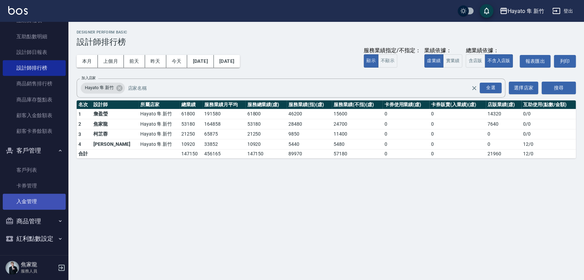
scroll to position [184, 0]
click at [30, 186] on link "卡券管理" at bounding box center [34, 186] width 63 height 16
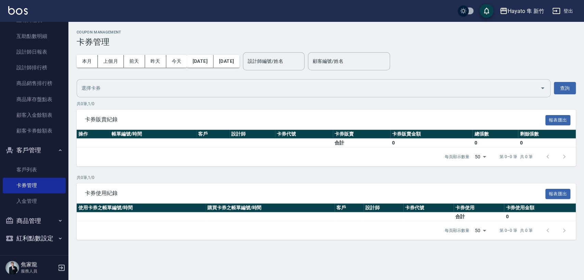
click at [123, 89] on input "text" at bounding box center [308, 88] width 457 height 12
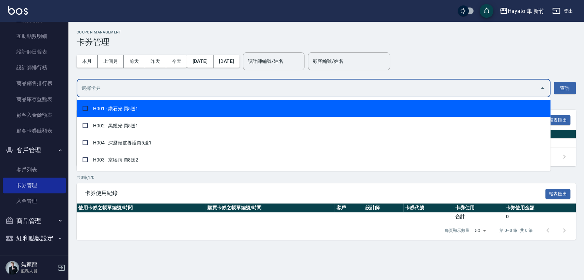
click at [121, 110] on span "H001 - 鑽石光 買5送1" at bounding box center [314, 108] width 474 height 17
checkbox input "true"
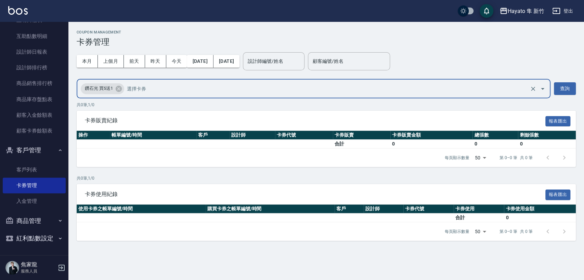
click at [432, 83] on input "text" at bounding box center [326, 89] width 403 height 12
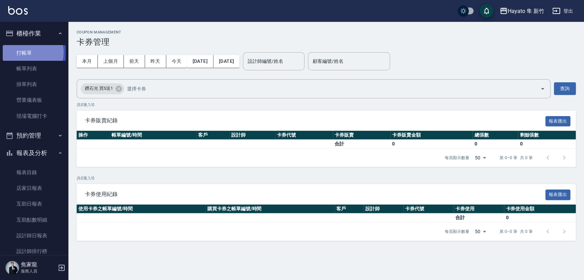
click at [29, 52] on link "打帳單" at bounding box center [34, 53] width 63 height 16
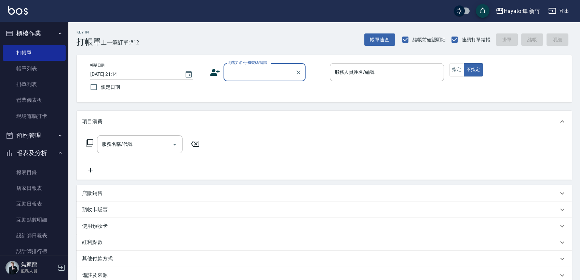
click at [238, 69] on input "顧客姓名/手機號碼/編號" at bounding box center [260, 72] width 66 height 12
click at [239, 90] on li "[PERSON_NAME]/0987741511/" at bounding box center [265, 89] width 82 height 11
type input "[PERSON_NAME]/0987741511/"
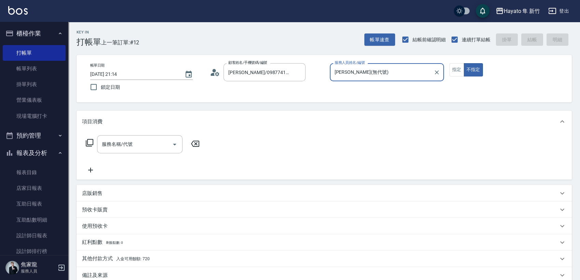
type input "[PERSON_NAME](無代號)"
click at [460, 71] on button "指定" at bounding box center [457, 69] width 15 height 13
click at [97, 209] on p "預收卡販賣" at bounding box center [95, 210] width 26 height 7
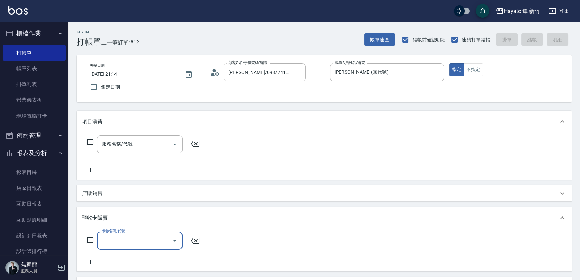
click at [120, 243] on input "卡券名稱/代號" at bounding box center [134, 241] width 69 height 12
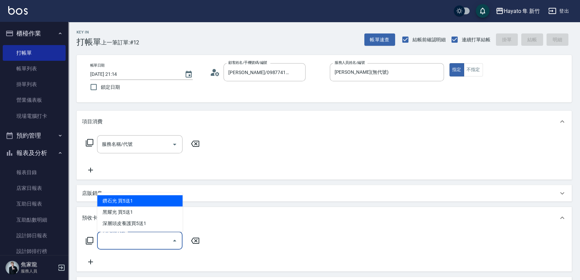
click at [130, 196] on span "鑽石光 買5送1" at bounding box center [140, 201] width 86 height 11
type input "鑽石光 買5送1(H001)"
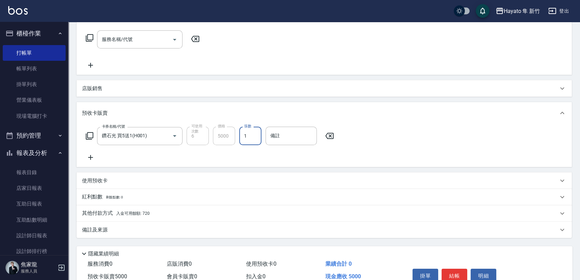
scroll to position [140, 0]
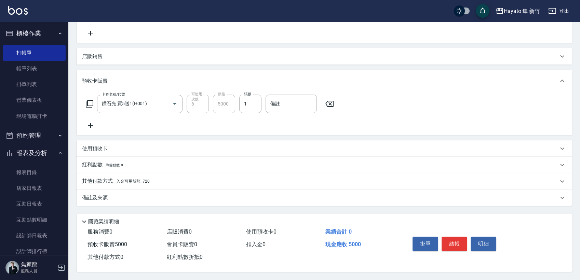
drag, startPoint x: 118, startPoint y: 191, endPoint x: 130, endPoint y: 193, distance: 11.8
click at [120, 193] on div "備註及來源" at bounding box center [325, 198] width 496 height 16
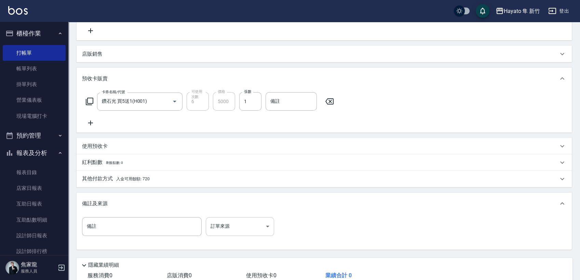
click at [245, 224] on body "Hayato 隼 新竹 登出 櫃檯作業 打帳單 帳單列表 掛單列表 營業儀表板 現場電腦打卡 預約管理 預約管理 報表及分析 報表目錄 店家日報表 互助日報表…" at bounding box center [290, 92] width 580 height 464
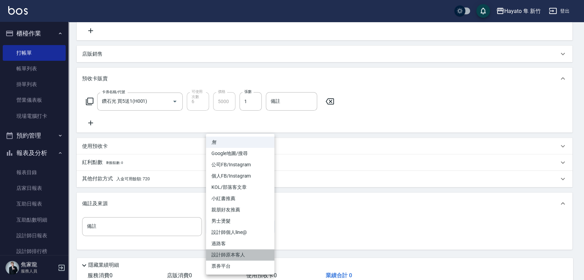
click at [232, 255] on li "設計師原本客人" at bounding box center [240, 255] width 68 height 11
type input "設計師原本客人"
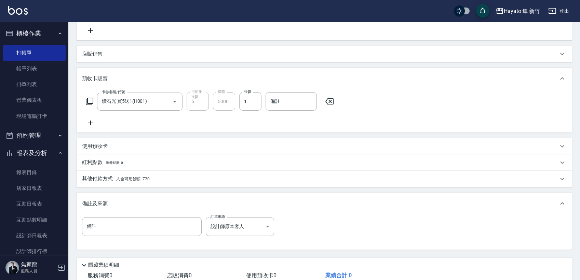
click at [107, 180] on p "其他付款方式 入金可用餘額: 720" at bounding box center [116, 179] width 68 height 8
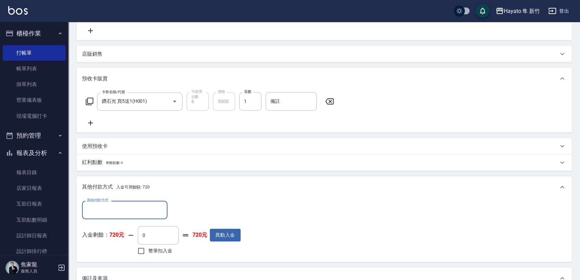
scroll to position [0, 0]
click at [111, 212] on input "其他付款方式" at bounding box center [124, 210] width 79 height 12
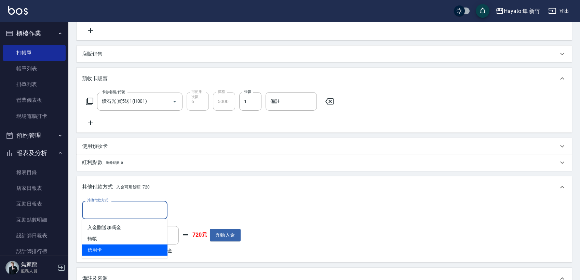
drag, startPoint x: 104, startPoint y: 252, endPoint x: 114, endPoint y: 241, distance: 13.8
click at [105, 251] on span "信用卡" at bounding box center [125, 250] width 86 height 11
type input "信用卡"
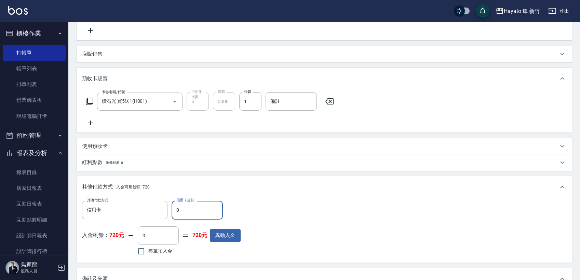
click at [199, 207] on input "0" at bounding box center [197, 210] width 51 height 18
type input "5000"
click at [279, 207] on div "其他付款方式 信用卡 其他付款方式 信用卡金額 5000 信用卡金額 入金剩餘： 720元 0 ​ 整筆扣入金 720元 異動入金" at bounding box center [324, 229] width 485 height 56
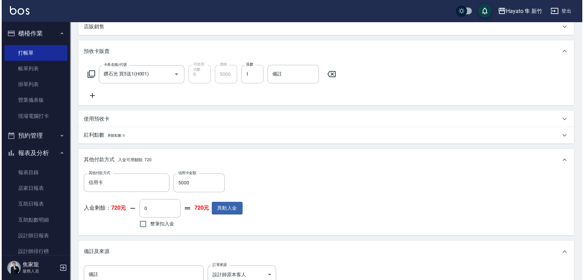
scroll to position [253, 0]
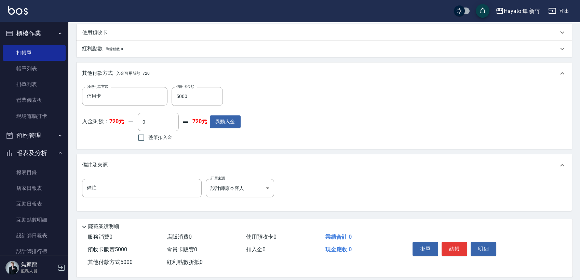
click at [459, 239] on div "掛單 結帳 明細" at bounding box center [454, 250] width 89 height 22
click at [457, 249] on button "結帳" at bounding box center [455, 249] width 26 height 14
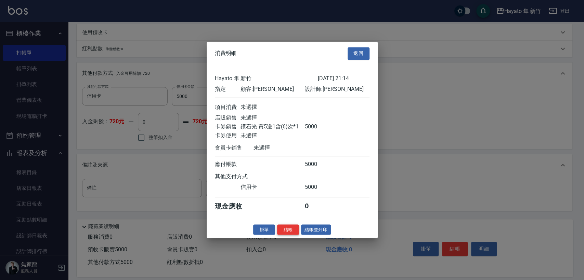
click at [290, 233] on button "結帳" at bounding box center [288, 230] width 22 height 11
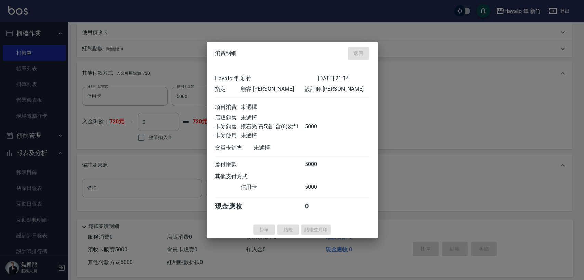
type input "[DATE] 21:15"
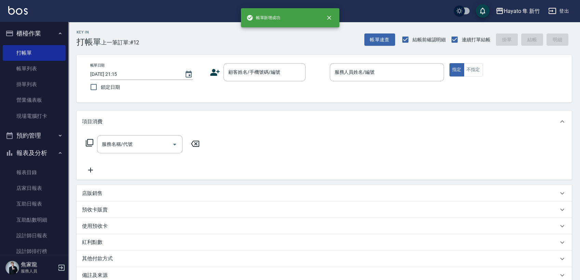
scroll to position [0, 0]
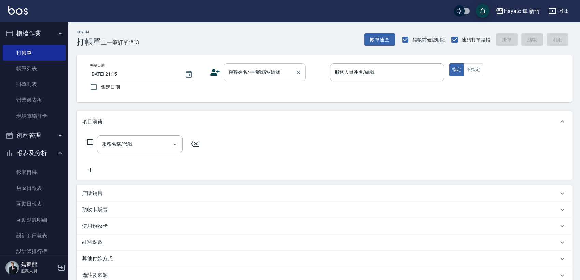
click at [238, 77] on input "顧客姓名/手機號碼/編號" at bounding box center [260, 72] width 66 height 12
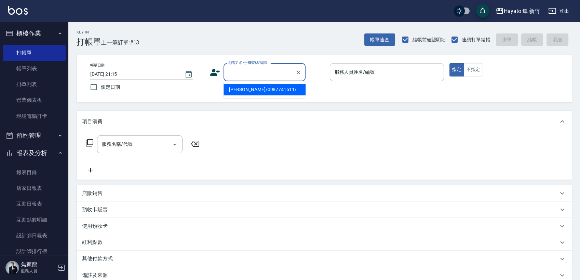
click at [251, 88] on li "[PERSON_NAME]/0987741511/" at bounding box center [265, 89] width 82 height 11
type input "[PERSON_NAME]/0987741511/"
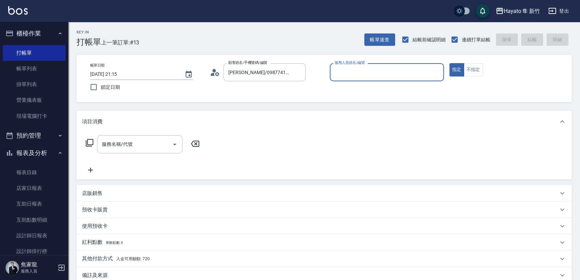
type input "[PERSON_NAME](無代號)"
click at [139, 140] on input "服務名稱/代號" at bounding box center [134, 145] width 69 height 12
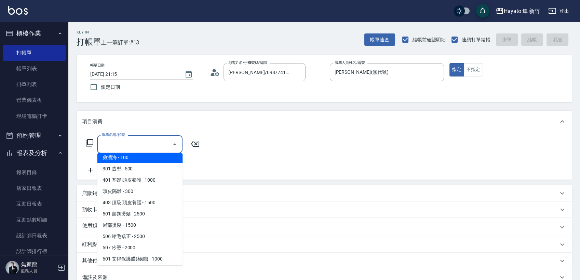
scroll to position [76, 0]
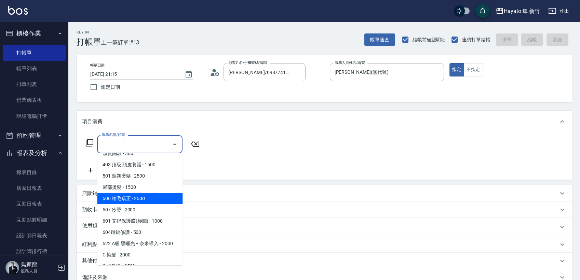
click at [134, 198] on span "506 縮毛矯正 - 2500" at bounding box center [140, 198] width 86 height 11
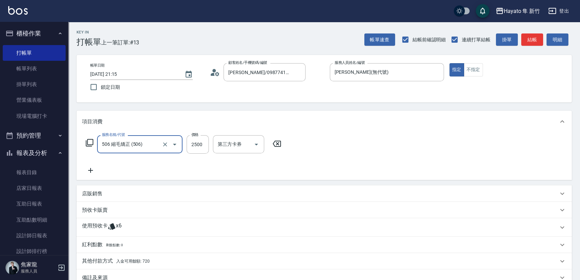
type input "506 縮毛矯正 (506)"
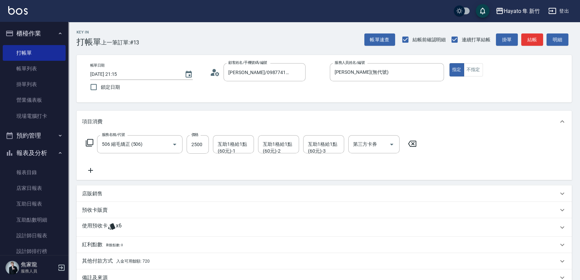
click at [92, 168] on icon at bounding box center [90, 171] width 17 height 8
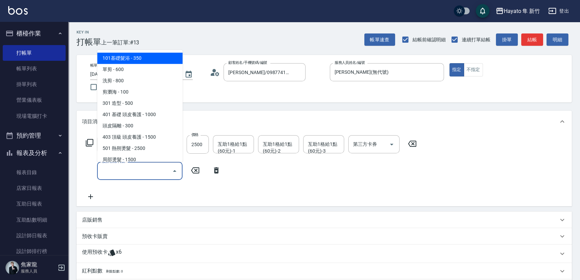
click at [125, 169] on input "服務名稱/代號" at bounding box center [134, 171] width 69 height 12
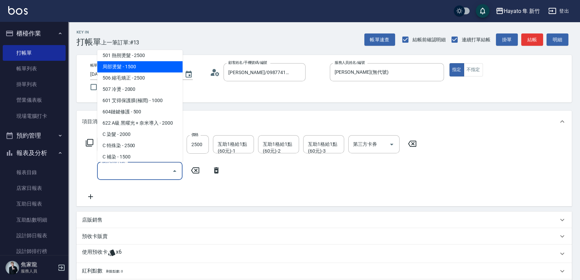
scroll to position [107, 0]
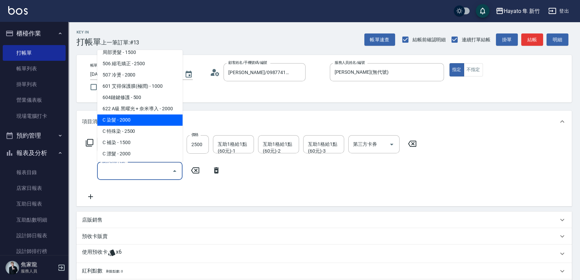
click at [126, 115] on span "C 染髮 - 2000" at bounding box center [140, 120] width 86 height 11
type input "C 染髮(701)"
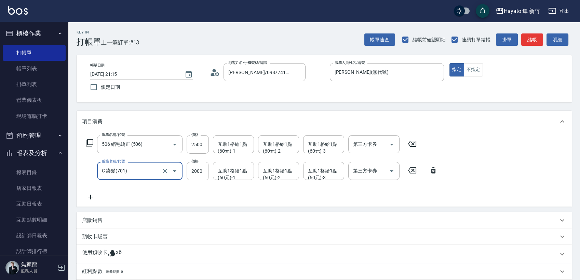
click at [193, 172] on input "2000" at bounding box center [198, 171] width 22 height 18
type input "1800"
click at [175, 195] on div "服務名稱/代號 506 縮毛矯正 (506) 服務名稱/代號 價格 2500 價格 互助1格給1點(60元)-1 互助1格給1點(60元)-1 互助1格給1點…" at bounding box center [262, 168] width 360 height 66
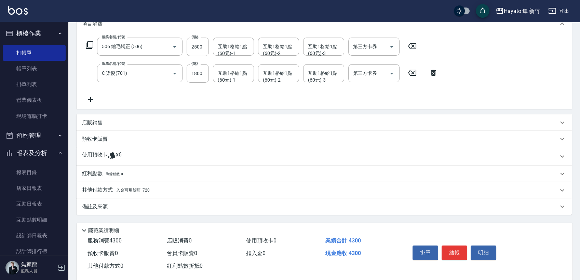
scroll to position [109, 0]
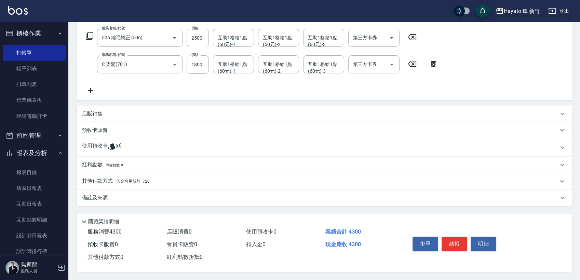
click at [100, 110] on p "店販銷售" at bounding box center [92, 113] width 21 height 7
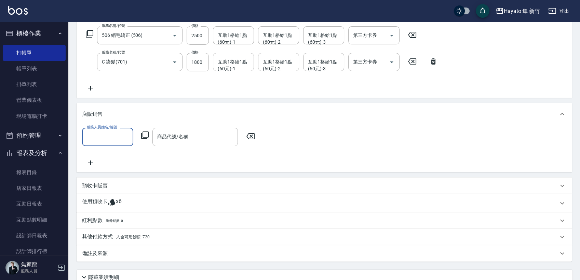
scroll to position [0, 0]
click at [115, 138] on input "服務人員姓名/編號" at bounding box center [107, 137] width 45 height 12
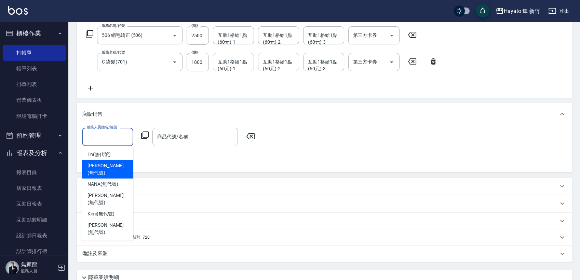
drag, startPoint x: 107, startPoint y: 166, endPoint x: 148, endPoint y: 143, distance: 46.7
click at [107, 165] on span "[PERSON_NAME] (無代號)" at bounding box center [108, 169] width 40 height 14
type input "[PERSON_NAME](無代號)"
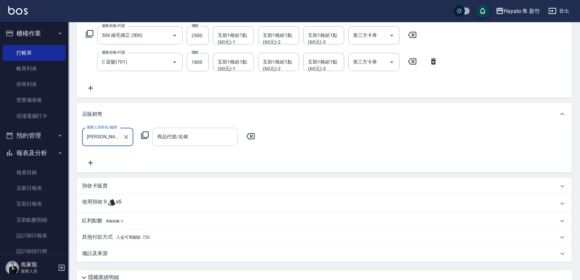
click at [175, 133] on input "商品代號/名稱" at bounding box center [195, 137] width 79 height 12
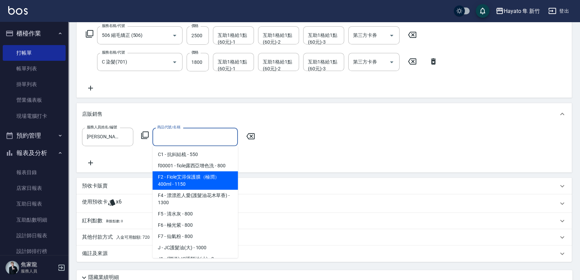
scroll to position [76, 0]
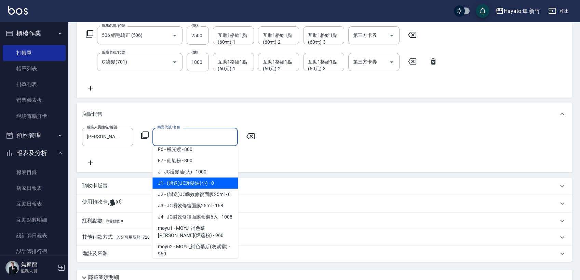
click at [206, 182] on span "J1 - (贈送)JC護髮油(小) - 0" at bounding box center [196, 183] width 86 height 11
type input "(贈送)JC護髮油(小)"
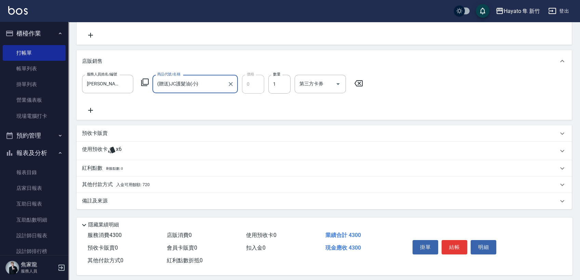
scroll to position [167, 0]
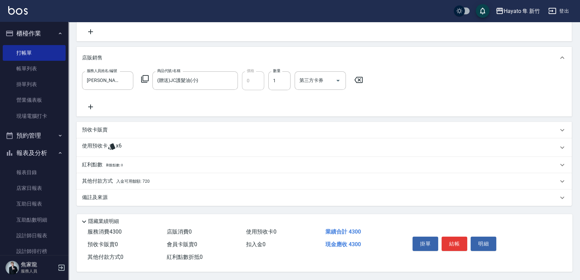
click at [102, 143] on p "使用預收卡" at bounding box center [95, 148] width 26 height 10
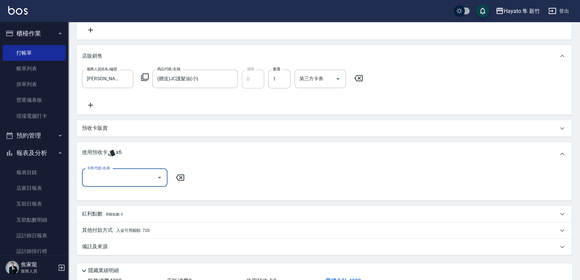
scroll to position [0, 0]
click at [153, 183] on input "卡券代號/名稱" at bounding box center [119, 178] width 69 height 12
click at [128, 194] on div "鑽石光 買5送1 剩餘6張" at bounding box center [125, 195] width 86 height 11
type input "鑽石光 買5送1"
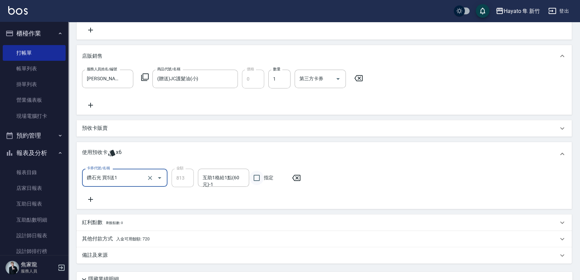
click at [258, 175] on input "指定" at bounding box center [257, 178] width 14 height 14
checkbox input "true"
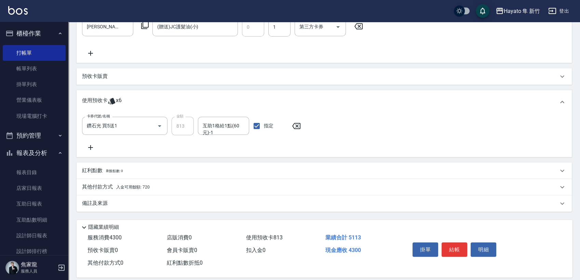
scroll to position [227, 0]
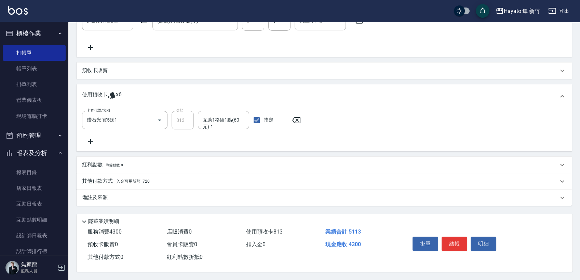
click at [128, 180] on span "入金可用餘額: 720" at bounding box center [133, 181] width 34 height 5
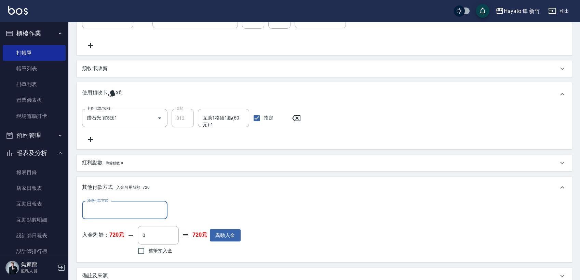
scroll to position [0, 0]
click at [140, 253] on input "整筆扣入金" at bounding box center [141, 251] width 14 height 14
checkbox input "true"
type input "720"
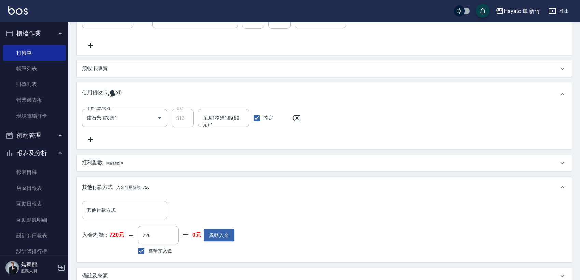
click at [135, 216] on input "其他付款方式" at bounding box center [124, 211] width 79 height 12
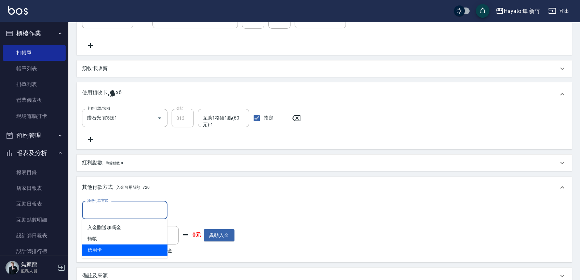
click at [136, 252] on span "信用卡" at bounding box center [125, 250] width 86 height 11
type input "信用卡"
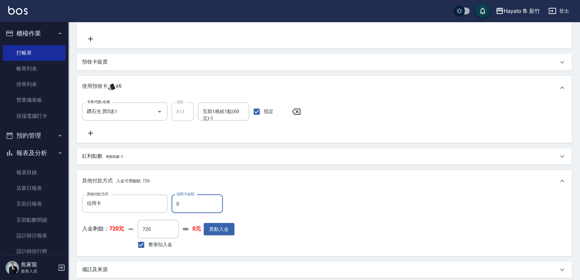
scroll to position [308, 0]
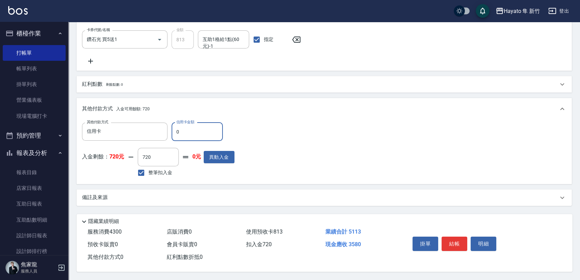
click at [192, 123] on input "0" at bounding box center [197, 132] width 51 height 18
type input "3580"
click at [265, 110] on div "其他付款方式 入金可用餘額: 720" at bounding box center [320, 109] width 476 height 8
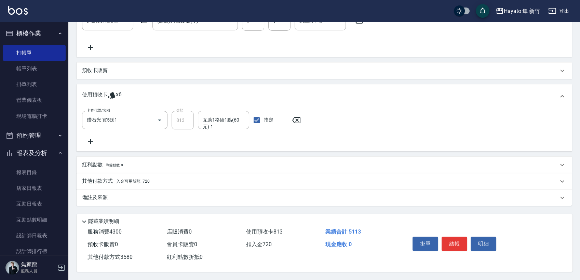
scroll to position [227, 0]
click at [206, 200] on div "備註及來源" at bounding box center [325, 198] width 496 height 16
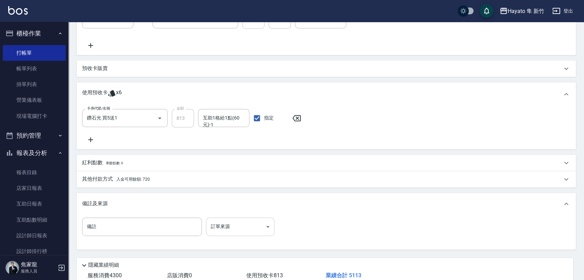
click at [253, 225] on body "Hayato 隼 新竹 登出 櫃檯作業 打帳單 帳單列表 掛單列表 營業儀表板 現場電腦打卡 預約管理 預約管理 報表及分析 報表目錄 店家日報表 互助日報表…" at bounding box center [292, 48] width 584 height 551
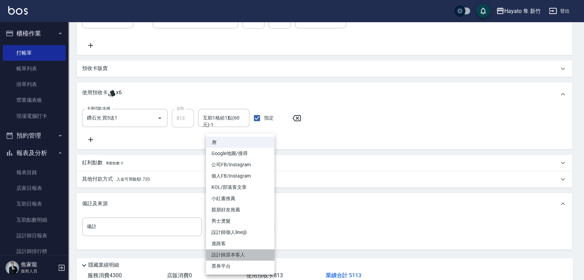
click at [239, 252] on li "設計師原本客人" at bounding box center [240, 255] width 68 height 11
type input "設計師原本客人"
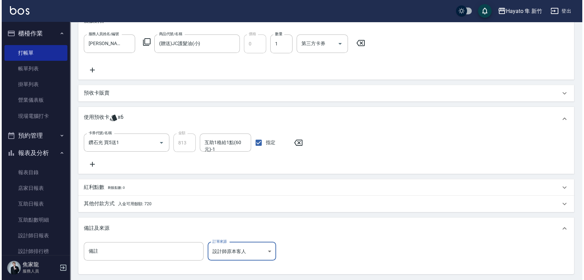
scroll to position [273, 0]
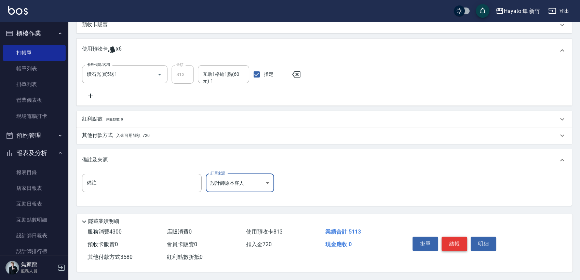
click at [449, 240] on button "結帳" at bounding box center [455, 244] width 26 height 14
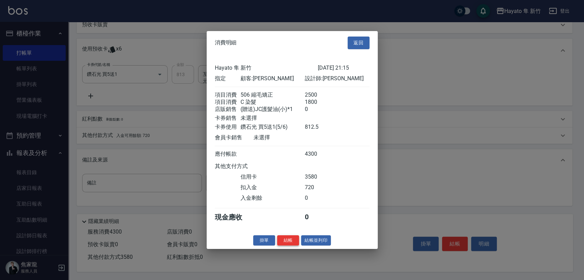
click at [287, 243] on button "結帳" at bounding box center [288, 240] width 22 height 11
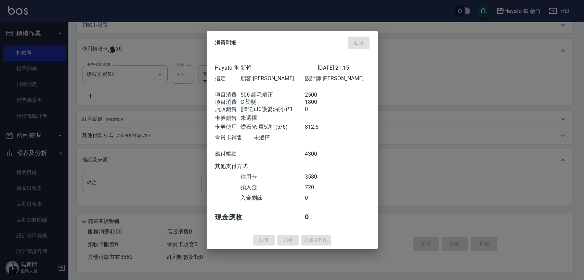
type input "[DATE] 21:17"
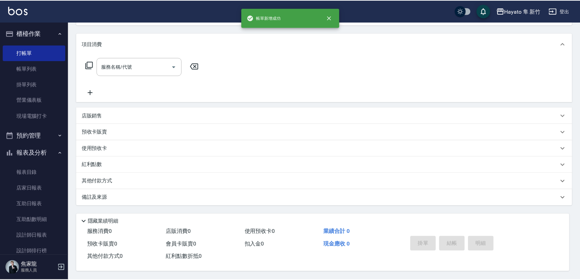
scroll to position [0, 0]
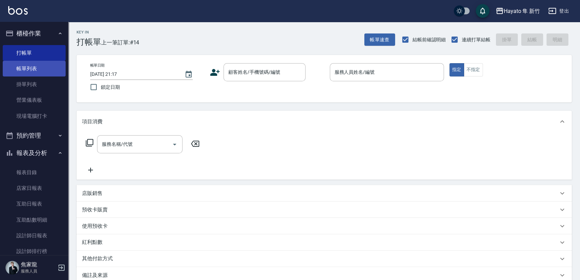
click at [39, 68] on link "帳單列表" at bounding box center [34, 69] width 63 height 16
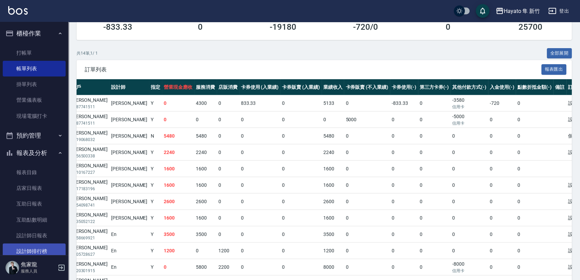
scroll to position [76, 0]
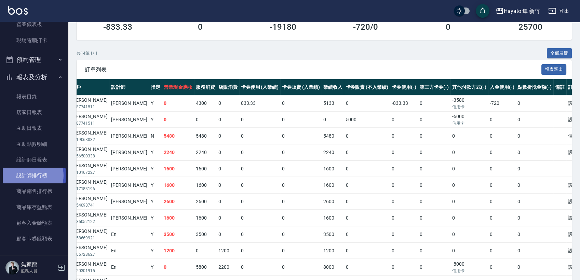
click at [31, 176] on link "設計師排行榜" at bounding box center [34, 176] width 63 height 16
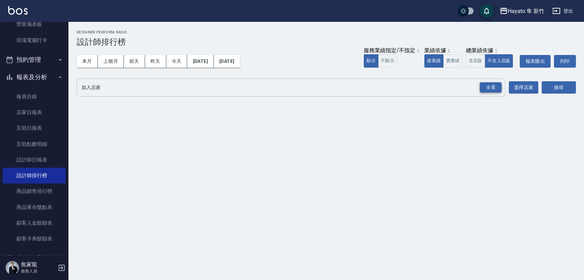
click at [495, 85] on div "全選" at bounding box center [491, 87] width 22 height 11
click at [555, 88] on button "搜尋" at bounding box center [558, 88] width 34 height 13
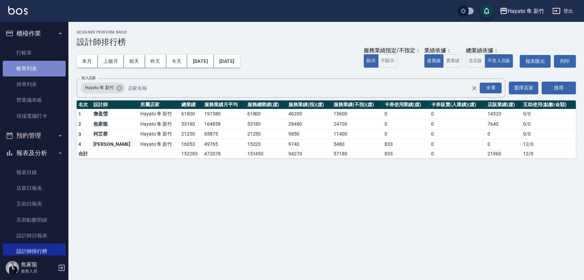
click at [37, 71] on link "帳單列表" at bounding box center [34, 69] width 63 height 16
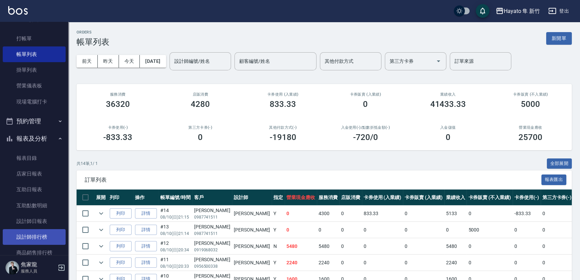
scroll to position [38, 0]
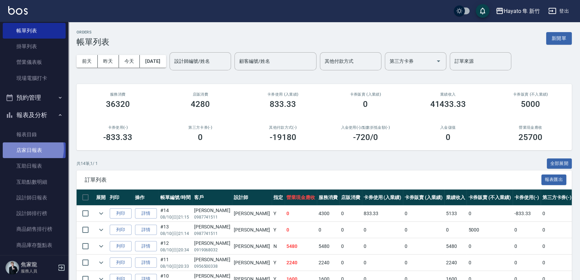
click at [27, 149] on link "店家日報表" at bounding box center [34, 151] width 63 height 16
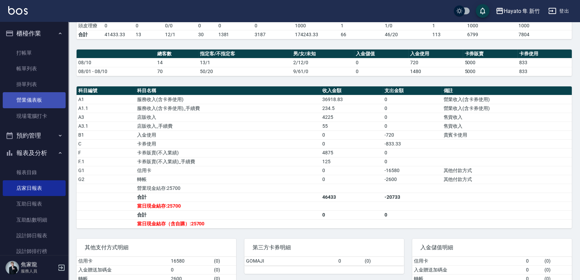
click at [37, 100] on link "營業儀表板" at bounding box center [34, 100] width 63 height 16
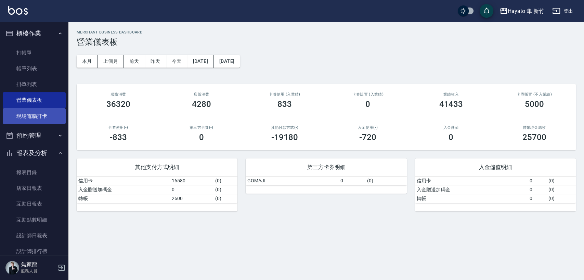
click at [25, 116] on link "現場電腦打卡" at bounding box center [34, 116] width 63 height 16
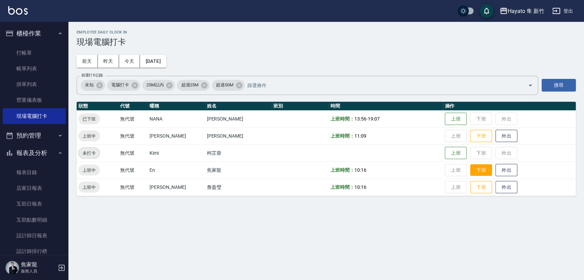
click at [470, 168] on button "下班" at bounding box center [481, 171] width 22 height 12
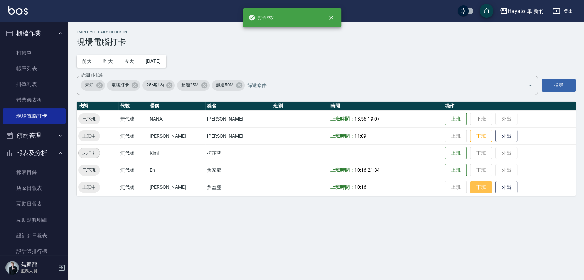
click at [471, 188] on button "下班" at bounding box center [481, 188] width 22 height 12
